Goal: Book appointment/travel/reservation

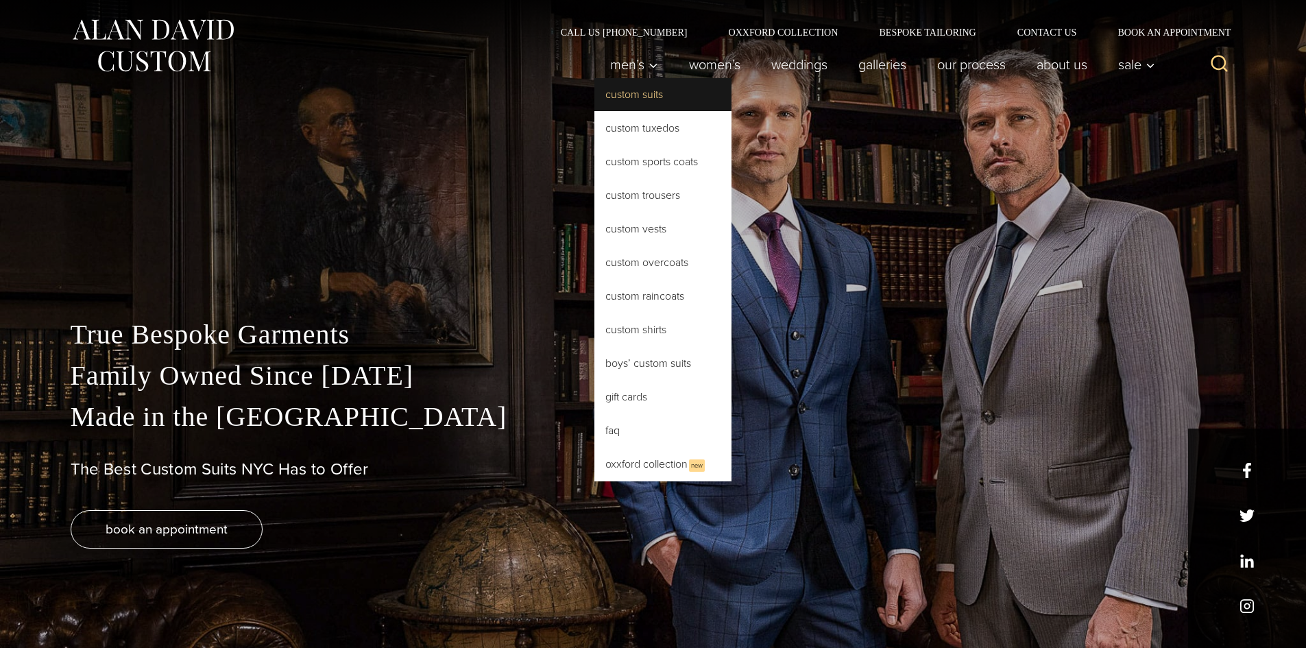
click at [630, 100] on link "Custom Suits" at bounding box center [662, 94] width 137 height 33
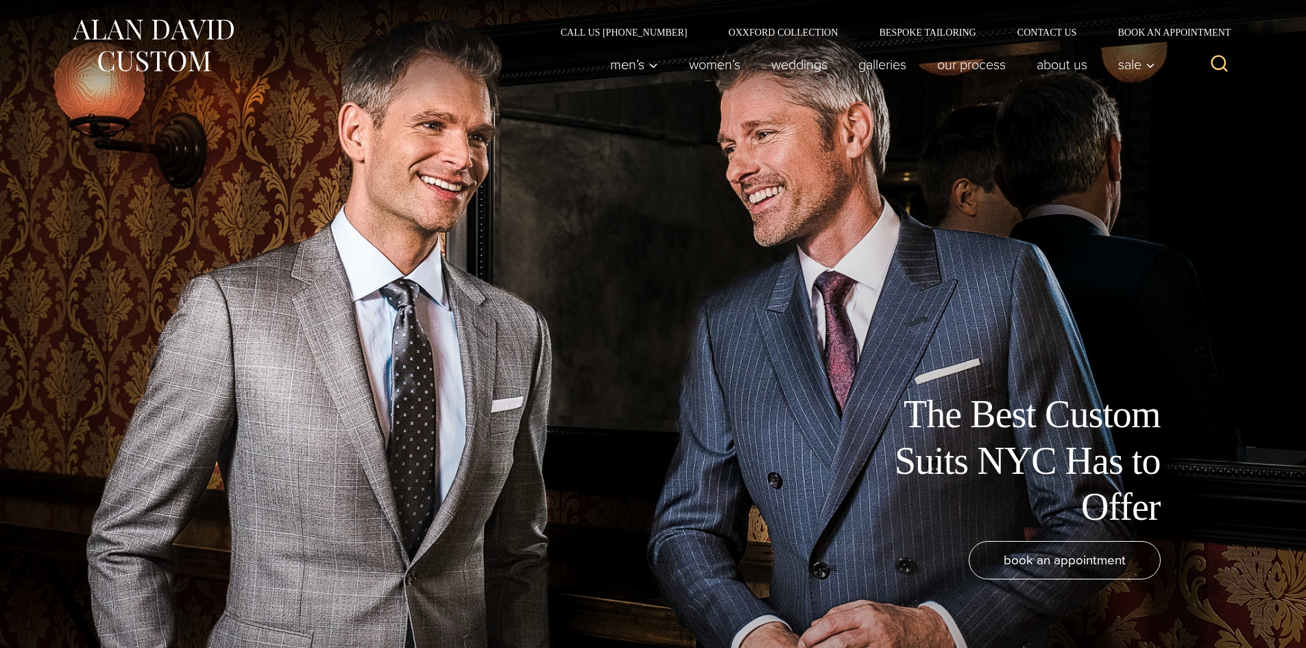
drag, startPoint x: 745, startPoint y: 368, endPoint x: 630, endPoint y: 97, distance: 294.3
click at [664, 155] on div "The Best Custom Suits [GEOGRAPHIC_DATA] Has to Offer book an appointment" at bounding box center [653, 324] width 1124 height 648
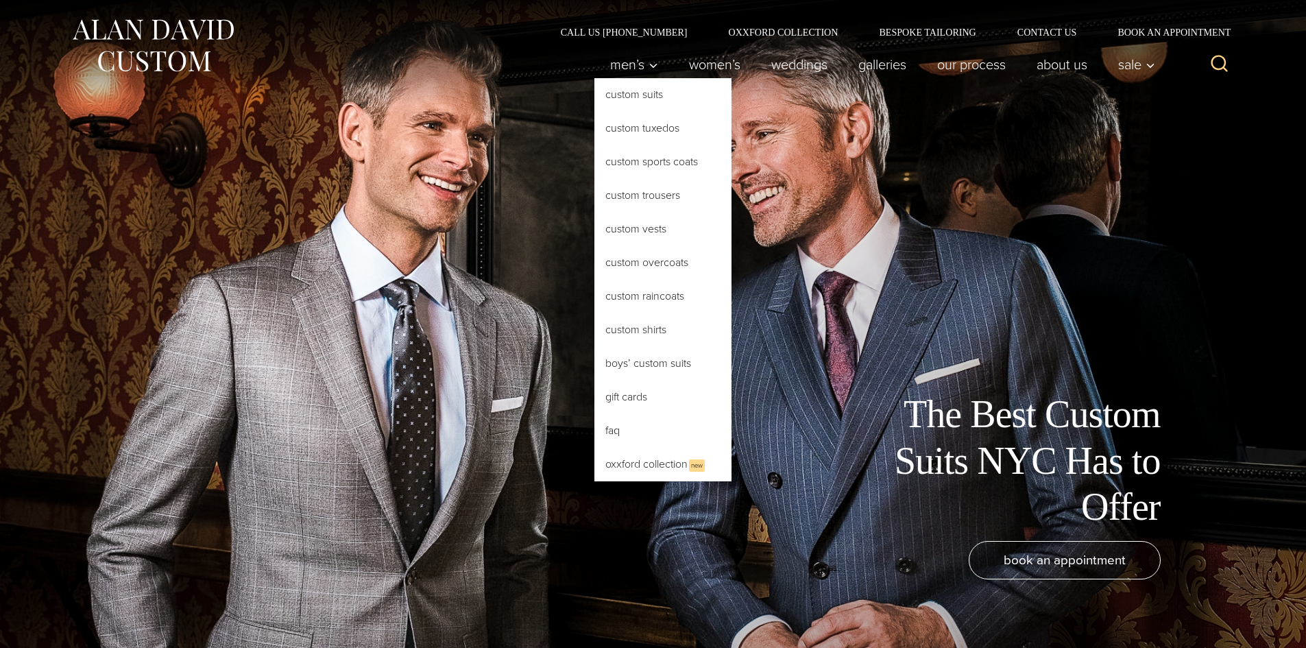
click at [613, 93] on link "Custom Suits" at bounding box center [662, 94] width 137 height 33
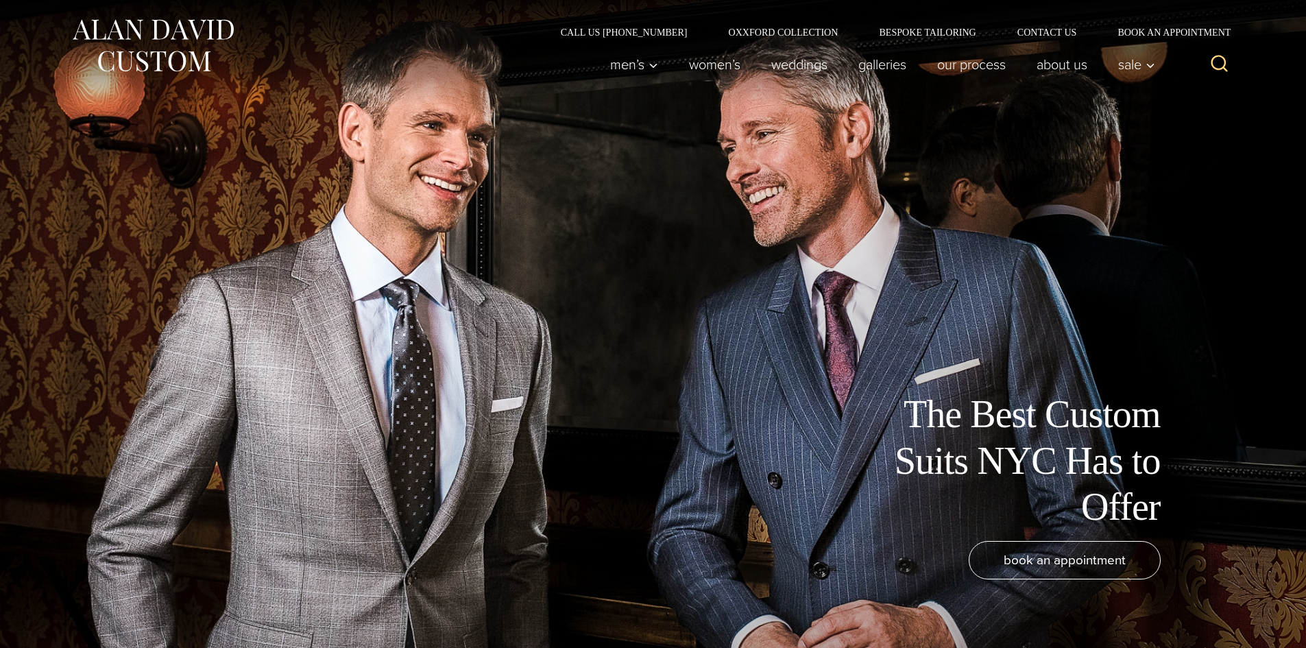
click at [915, 375] on div "The Best Custom Suits [GEOGRAPHIC_DATA] Has to Offer book an appointment" at bounding box center [653, 324] width 1124 height 648
click at [1076, 553] on span "book an appointment" at bounding box center [1065, 560] width 122 height 20
